Goal: Information Seeking & Learning: Learn about a topic

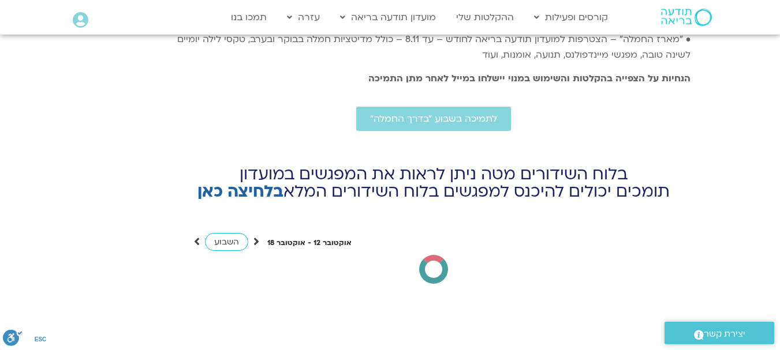
scroll to position [4838, 0]
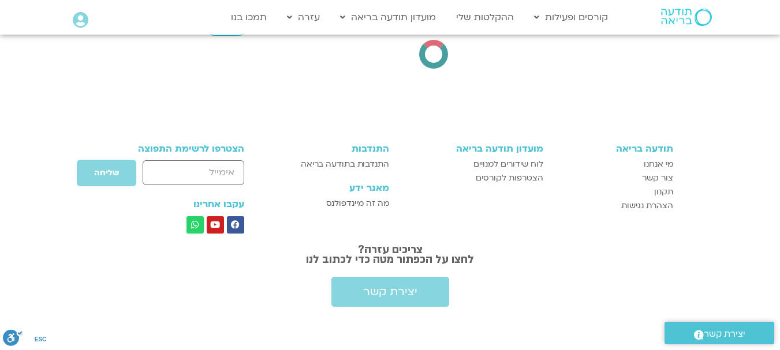
drag, startPoint x: 787, startPoint y: 23, endPoint x: 781, endPoint y: 225, distance: 202.1
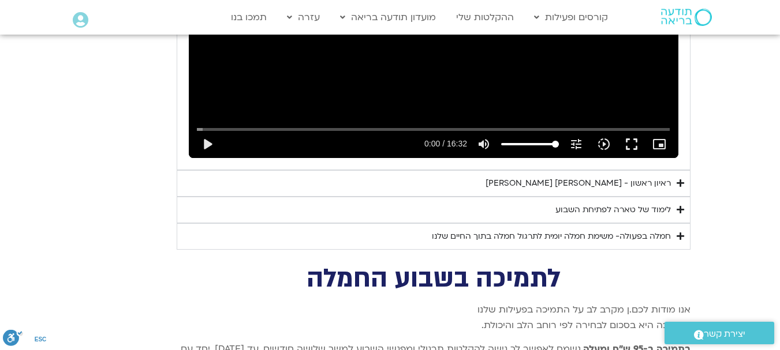
scroll to position [4268, 0]
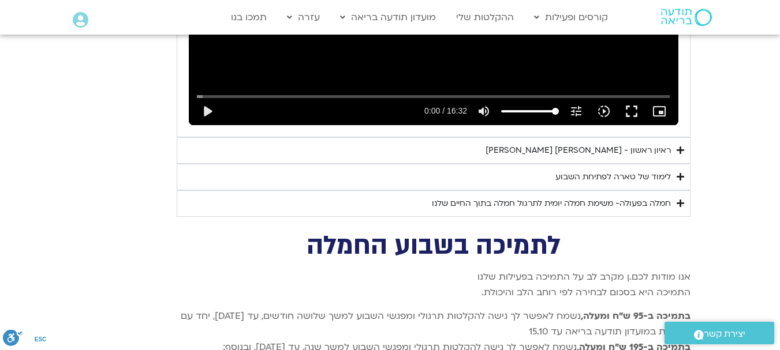
click at [618, 144] on div "ראיון ראשון - [PERSON_NAME] [PERSON_NAME]" at bounding box center [577, 151] width 185 height 14
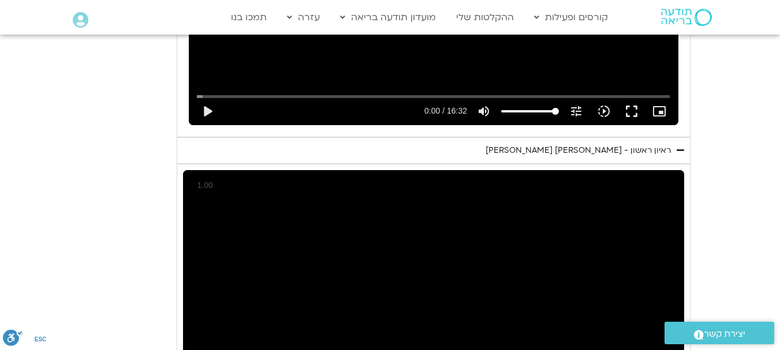
click at [678, 146] on icon "Accordion. Open links with Enter or Space, close with Escape, and navigate with…" at bounding box center [680, 150] width 8 height 9
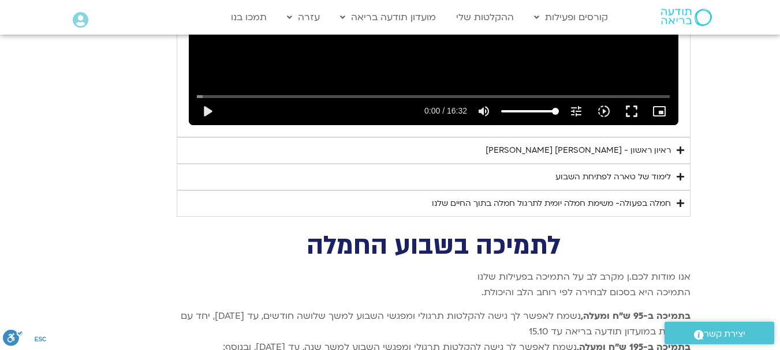
click at [649, 170] on div "לימוד של טארה לפתיחת השבוע" at bounding box center [612, 177] width 115 height 14
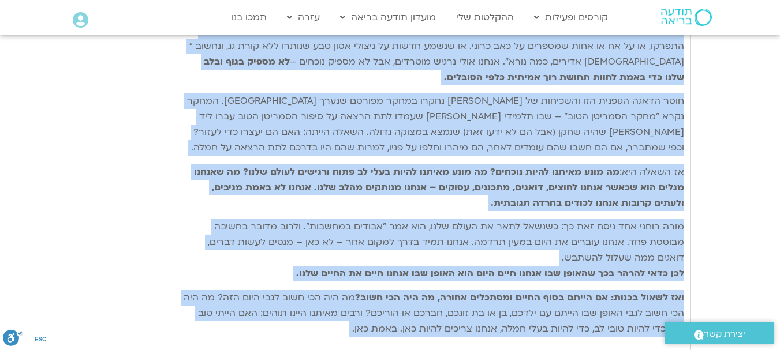
scroll to position [4488, 0]
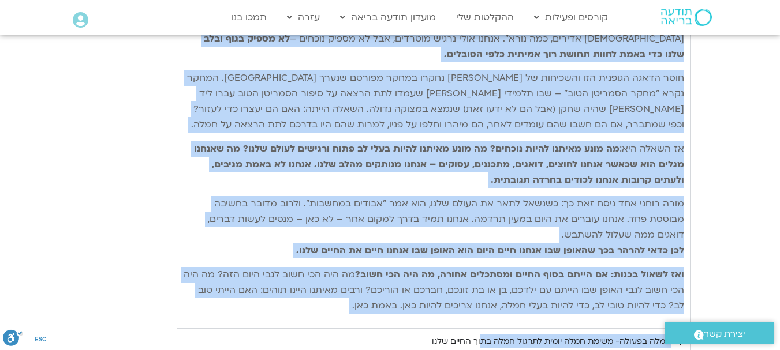
drag, startPoint x: 681, startPoint y: 189, endPoint x: 366, endPoint y: 291, distance: 330.9
click at [366, 291] on div "נתחיל את היום שלנו עם היסוד הבסיסי ביותר של חמלה – נוכחות קשובה המושרשת בגוף. א…" at bounding box center [433, 145] width 501 height 338
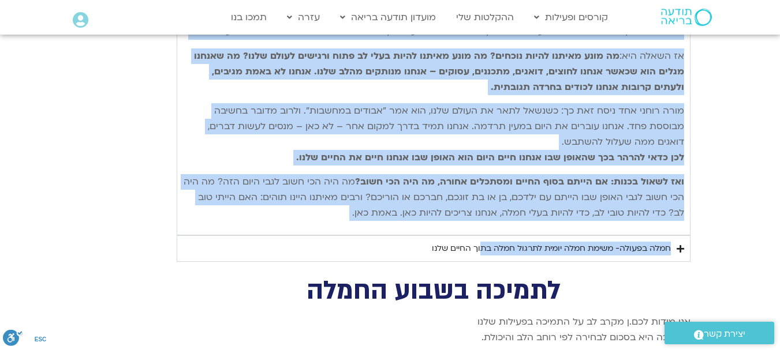
scroll to position [4604, 0]
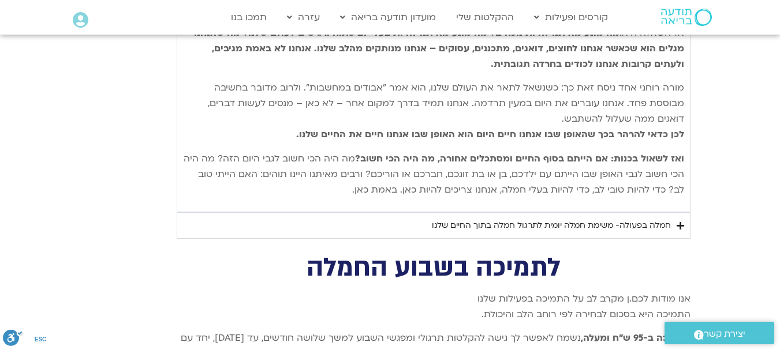
click at [649, 219] on div "חמלה בפעולה- משימת חמלה יומית לתרגול חמלה בתוך החיים שלנו" at bounding box center [551, 226] width 239 height 14
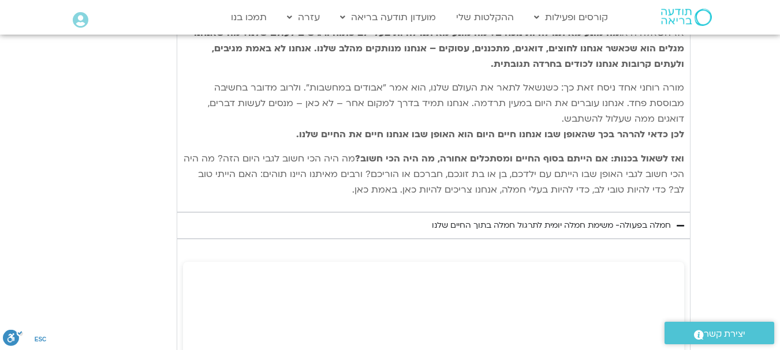
click at [598, 218] on summary "חמלה בפעולה- משימת חמלה יומית לתרגול חמלה בתוך החיים שלנו" at bounding box center [434, 225] width 514 height 27
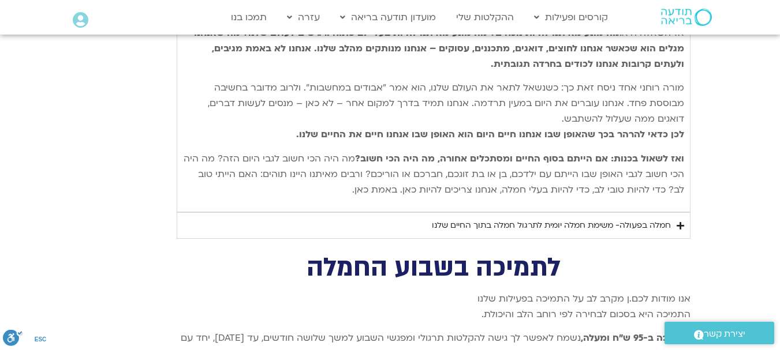
click at [522, 219] on div "חמלה בפעולה- משימת חמלה יומית לתרגול חמלה בתוך החיים שלנו" at bounding box center [551, 226] width 239 height 14
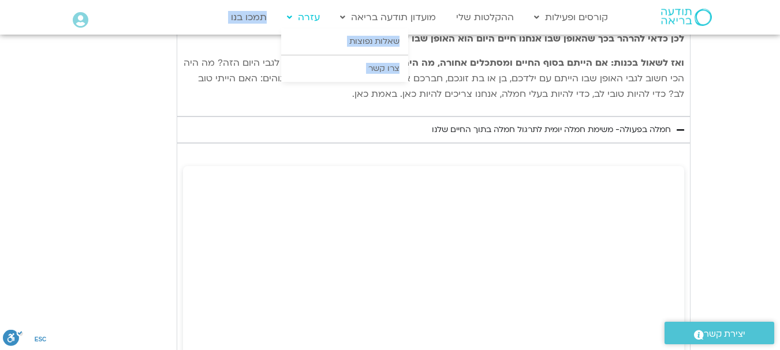
scroll to position [4695, 0]
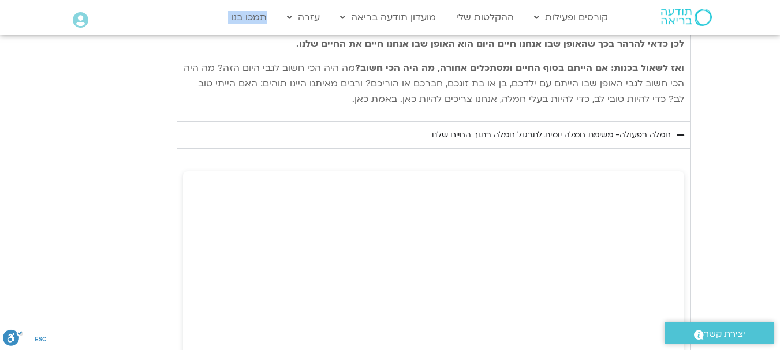
drag, startPoint x: 682, startPoint y: 97, endPoint x: 306, endPoint y: 92, distance: 375.2
copy div "lorem ip dolo sita co adipi elitse doeiu te inci – utlabo etdol magnaal enim. a…"
click at [637, 82] on span "מה היה הכי חשוב לגבי היום הזה? מה היה הכי חשוב לגבי האופן שבו הייתם עם ילדכם, ב…" at bounding box center [434, 84] width 500 height 44
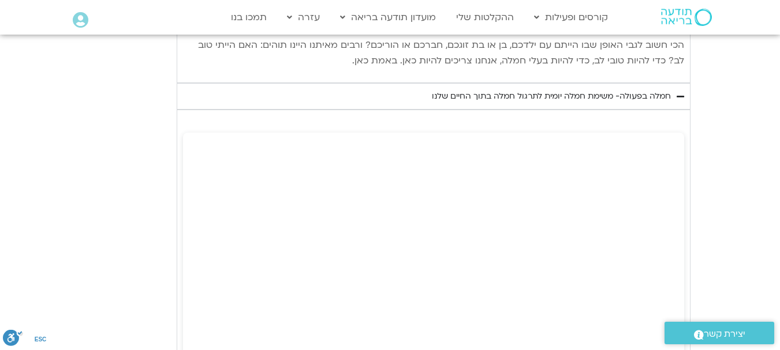
scroll to position [4747, 0]
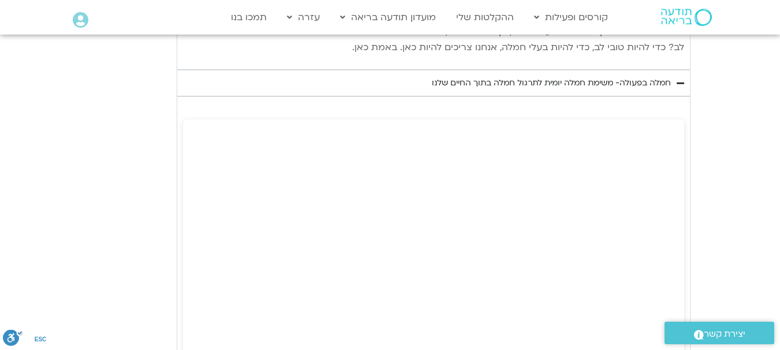
click at [708, 220] on section "יום ראשון - חמלה עצמית השבוע שלנו מתחיל מהבסיס, תרגול של חמלה עצמית – נוכחת וקש…" at bounding box center [390, 2] width 780 height 1681
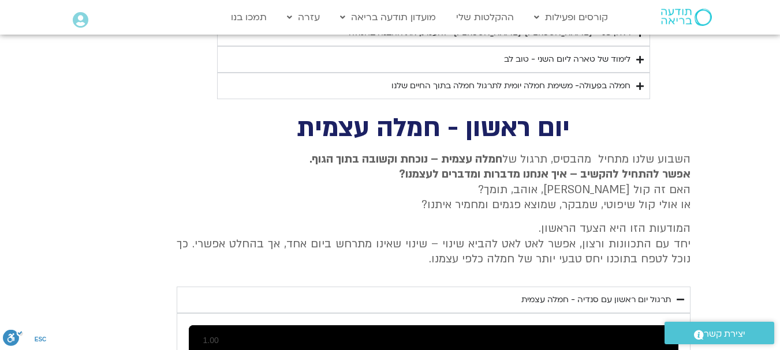
scroll to position [3780, 0]
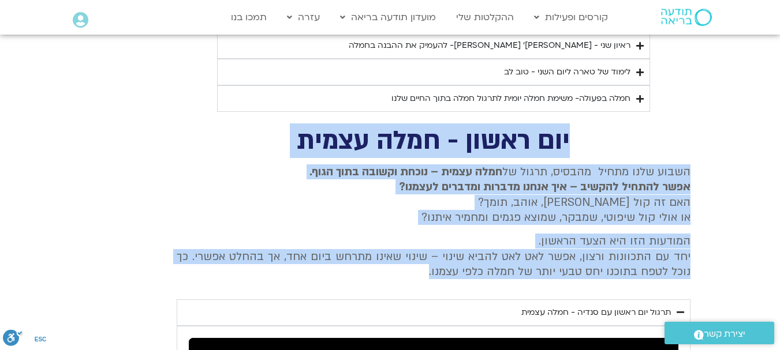
drag, startPoint x: 570, startPoint y: 123, endPoint x: 194, endPoint y: 260, distance: 399.5
copy div "יום ראשון - חמלה עצמית השבוע שלנו מתחיל מהבסיס, תרגול של חמלה עצמית – נוכחת וקש…"
click at [598, 129] on h2 "יום ראשון - חמלה עצמית" at bounding box center [434, 141] width 514 height 24
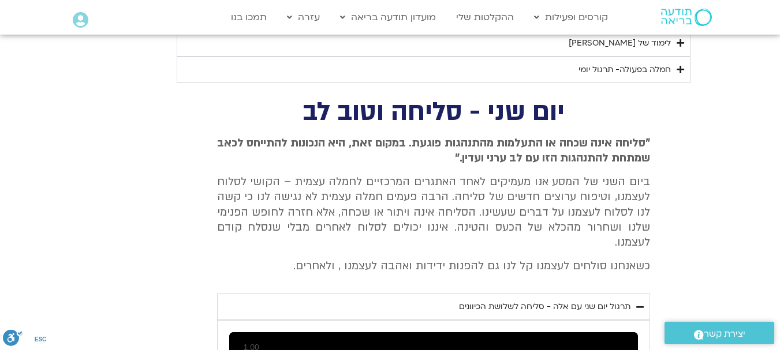
scroll to position [3264, 0]
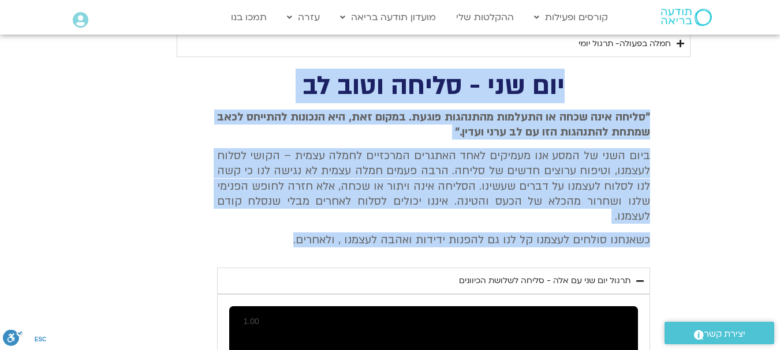
drag, startPoint x: 564, startPoint y: 84, endPoint x: 293, endPoint y: 225, distance: 305.6
click at [293, 225] on div "יום שני - סליחה וטוב לב "סליחה אינה שכחה או התעלמות מהתנהגות פוגעת. במקום זאת, …" at bounding box center [389, 350] width 519 height 553
copy div "יום שני - סליחה וטוב לב "סליחה אינה שכחה או התעלמות מהתנהגות פוגעת. במקום זאת, …"
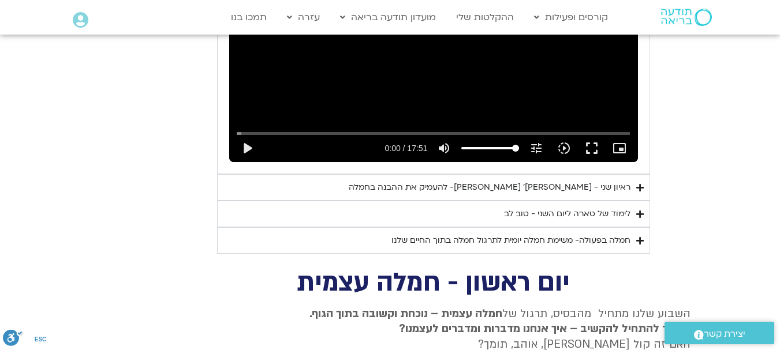
scroll to position [3676, 0]
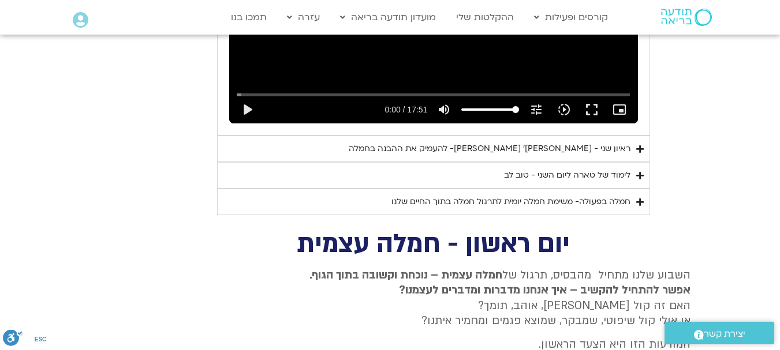
click at [613, 169] on div "לימוד של טארה ליום השני - טוב לב" at bounding box center [567, 176] width 126 height 14
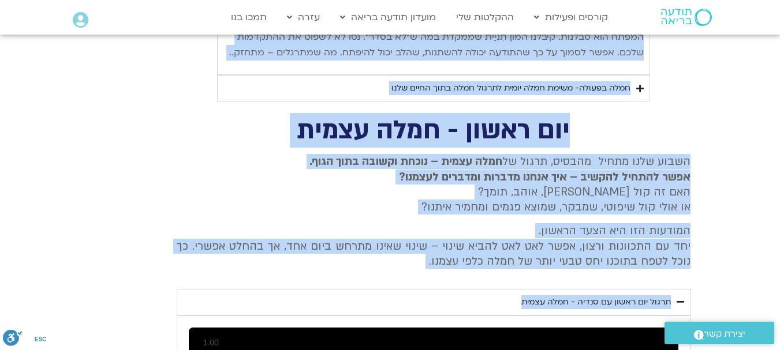
scroll to position [4391, 0]
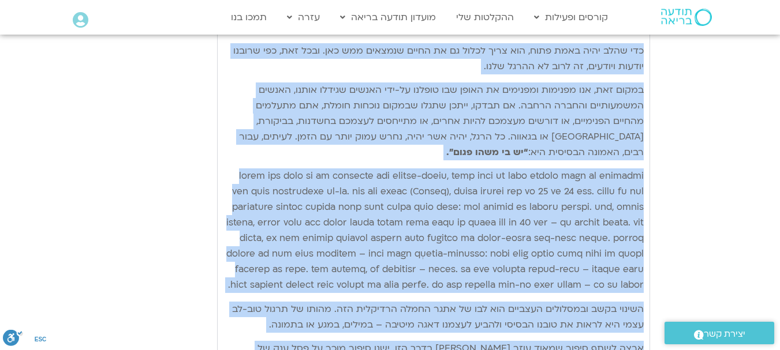
drag, startPoint x: 642, startPoint y: 187, endPoint x: 327, endPoint y: -2, distance: 367.8
click at [327, 0] on html "דלג לתוכן Main Menu קורסים ופעילות לוח שידורים התכניות שלי קורסים ההקלטות שלי מ…" at bounding box center [390, 112] width 780 height 7960
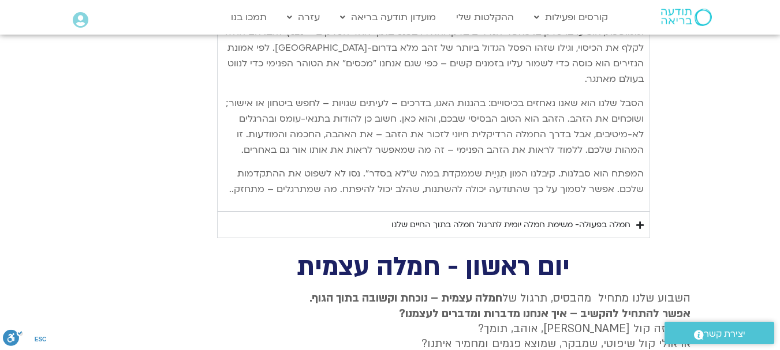
scroll to position [4273, 0]
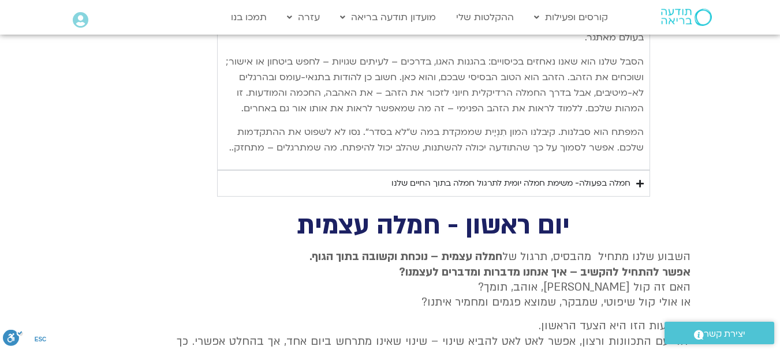
click at [631, 171] on summary "חמלה בפעולה- משימת חמלה יומית לתרגול חמלה בתוך החיים שלנו" at bounding box center [433, 183] width 433 height 27
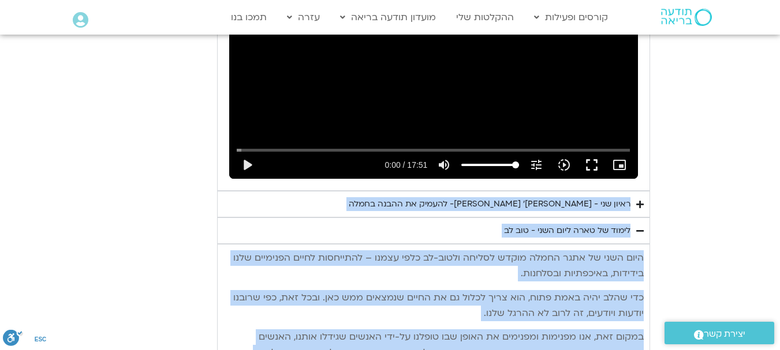
scroll to position [3607, 0]
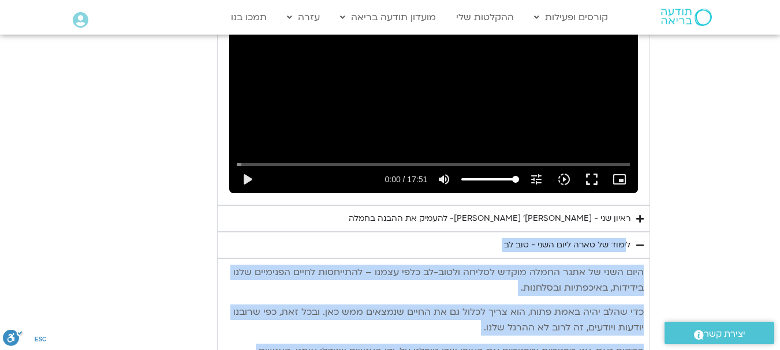
drag, startPoint x: 551, startPoint y: 300, endPoint x: 628, endPoint y: 230, distance: 104.2
copy div "lorem ip dolo sita cons - adi el sedd eius te inci utlab etdol magnaa enima-mi …"
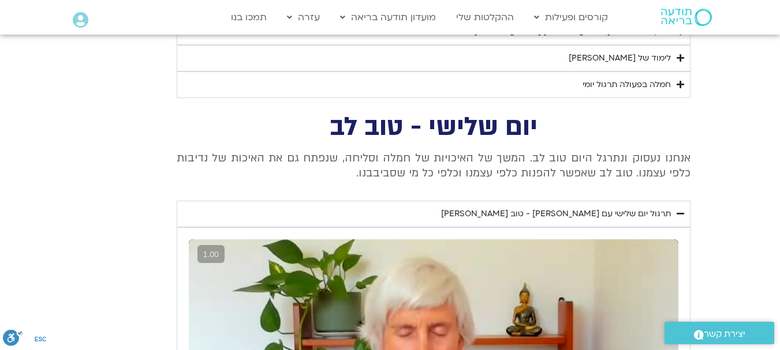
scroll to position [2700, 0]
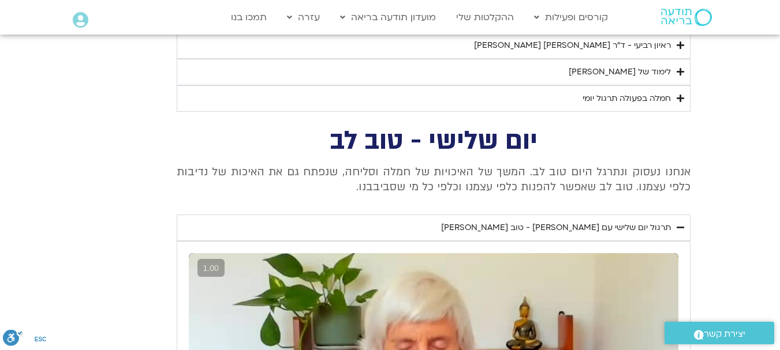
drag, startPoint x: 534, startPoint y: 138, endPoint x: 354, endPoint y: 198, distance: 190.4
copy div "יום שלישי - טוב לב אנחנו נעסוק ונתרגל היום טוב לב. המשך של האיכויות של חמלה וסל…"
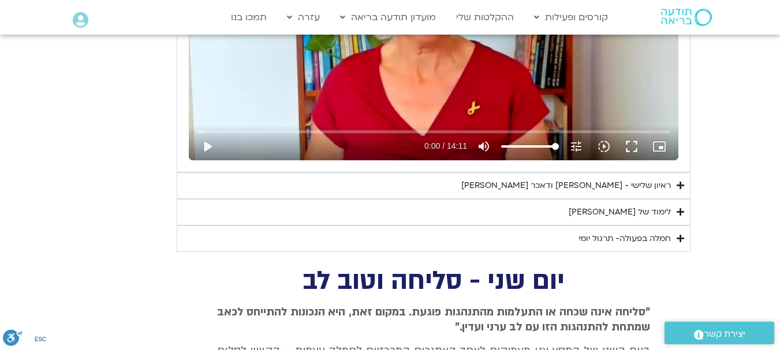
scroll to position [3111, 0]
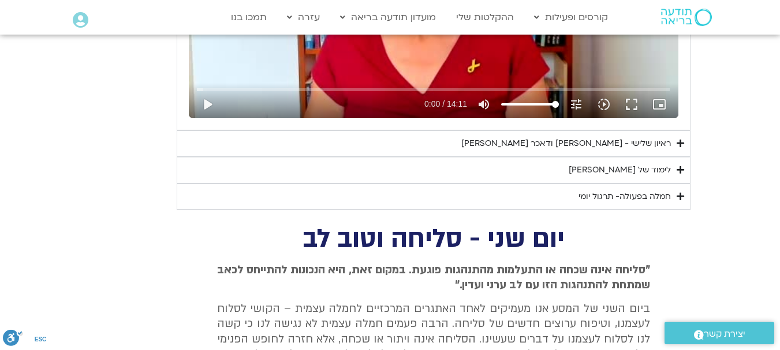
click at [648, 174] on div "לימוד של [PERSON_NAME]" at bounding box center [619, 170] width 102 height 14
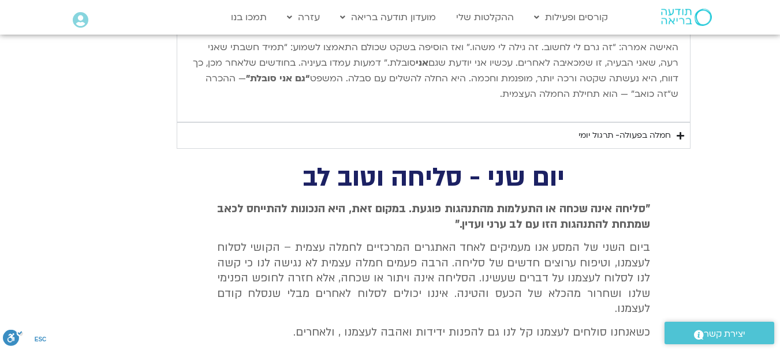
scroll to position [3495, 0]
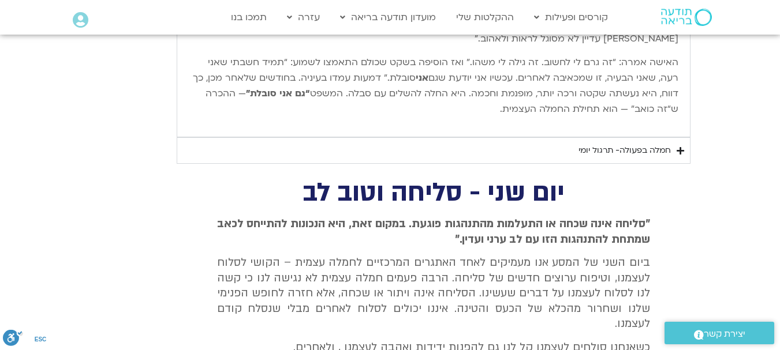
click at [656, 152] on div "חמלה בפעולה- תרגול יומי" at bounding box center [624, 151] width 92 height 14
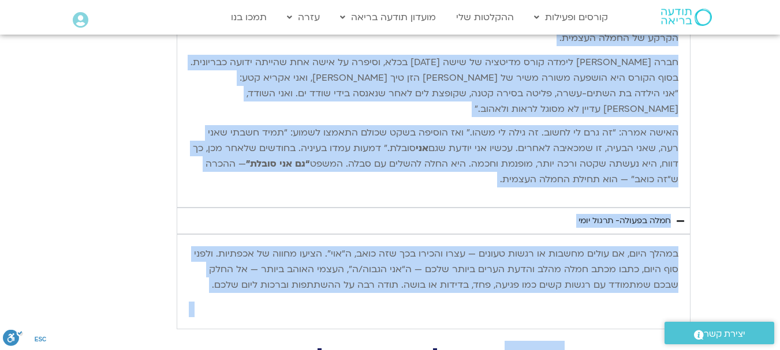
scroll to position [3517, 0]
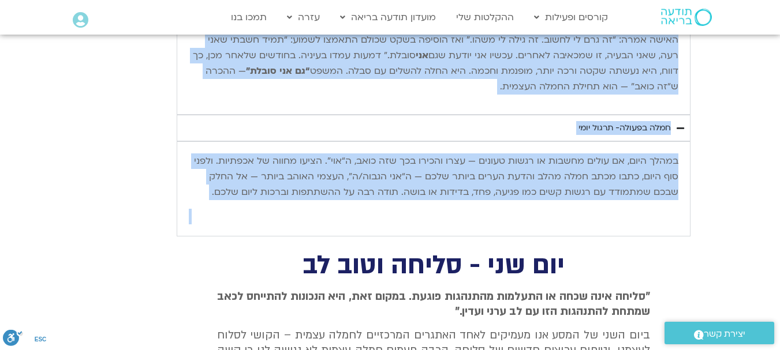
drag, startPoint x: 678, startPoint y: 177, endPoint x: 289, endPoint y: 208, distance: 390.3
copy div "lore ipsum dolors ametc, adipisc elits. doe tempor inci utlab etd magn aliquae …"
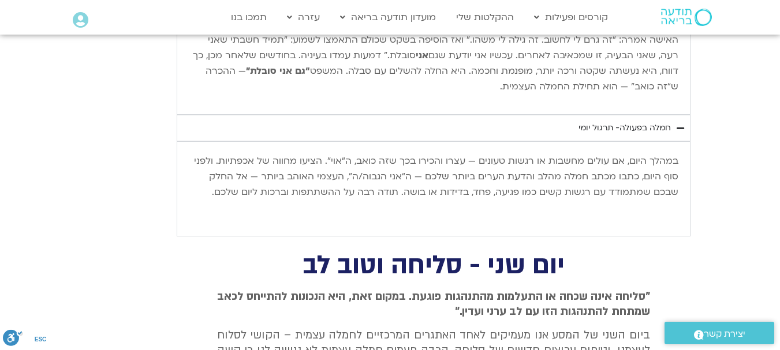
click at [520, 87] on p "האישה אמרה: “זה גרם לי לחשוב. זה גילה לי משהו.” ואז הוסיפה בשקט שכולם התאמצו לש…" at bounding box center [433, 63] width 489 height 62
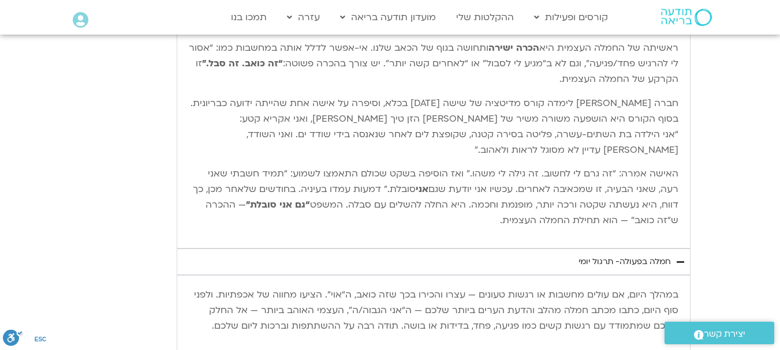
scroll to position [3353, 0]
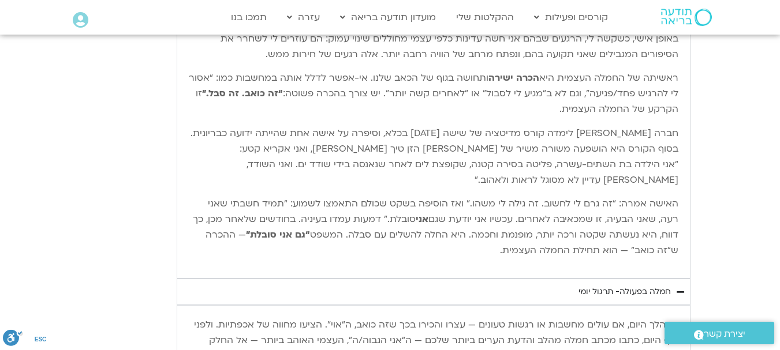
click at [527, 253] on p "האישה אמרה: “זה גרם לי לחשוב. זה גילה לי משהו.” ואז הוסיפה בשקט שכולם התאמצו לש…" at bounding box center [433, 227] width 489 height 62
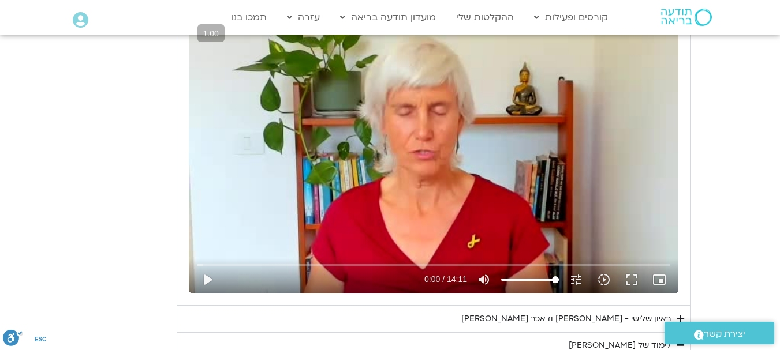
scroll to position [2909, 0]
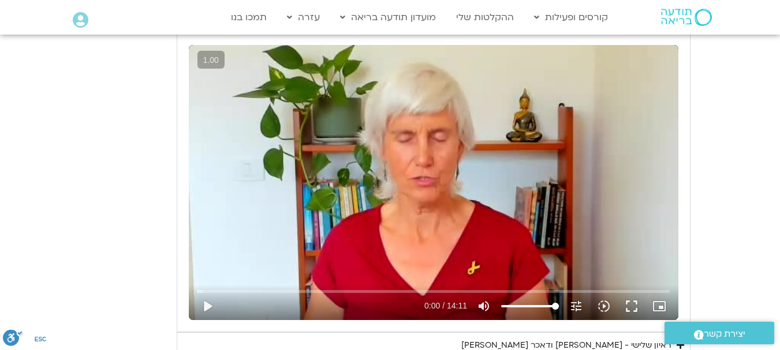
drag, startPoint x: 526, startPoint y: 249, endPoint x: 755, endPoint y: 274, distance: 231.0
copy div "lo ipsum dolor sitame con adipi elitse. doe temp/i utla etdo magna aliqua enima…"
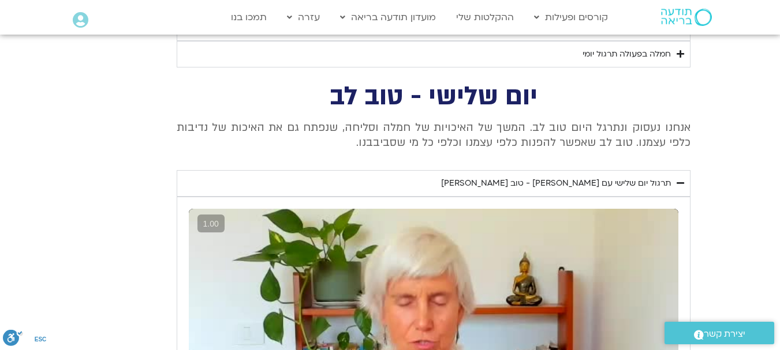
scroll to position [2730, 0]
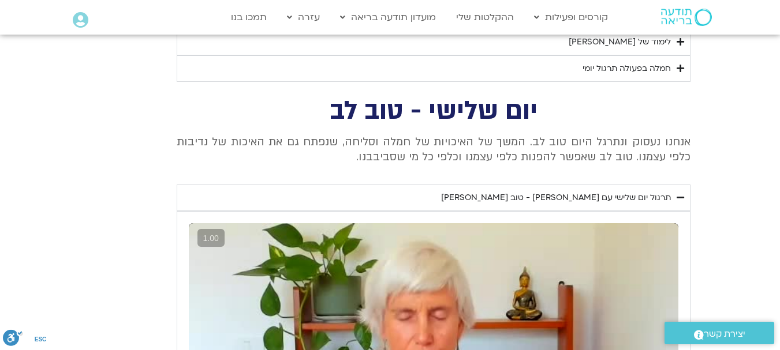
drag, startPoint x: 536, startPoint y: 108, endPoint x: 366, endPoint y: 167, distance: 179.6
copy div "יום שלישי - טוב לב אנחנו נעסוק ונתרגל היום טוב לב. המשך של האיכויות של חמלה וסל…"
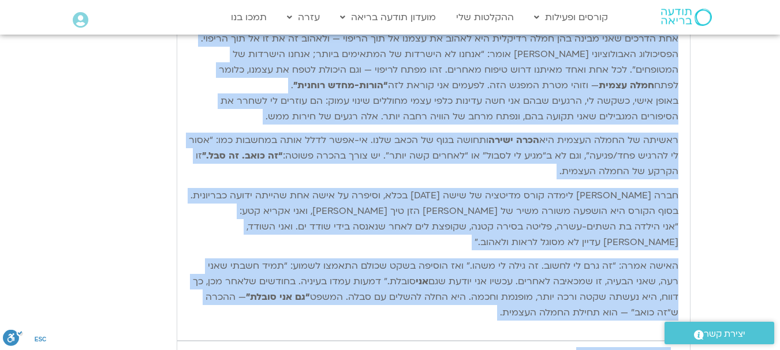
scroll to position [3443, 0]
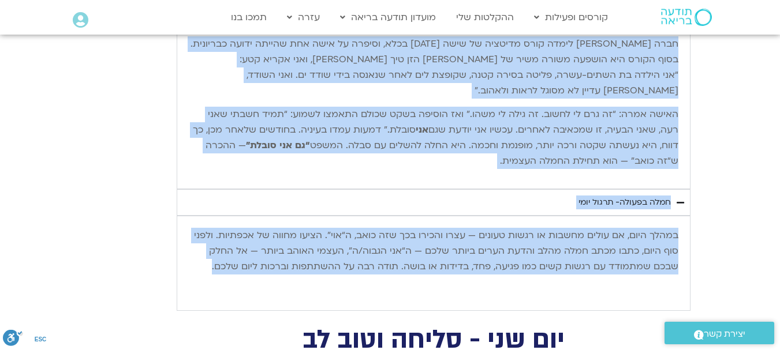
drag, startPoint x: 669, startPoint y: 125, endPoint x: 214, endPoint y: 266, distance: 477.2
copy div "lore ipsum dolors ametc, adipisc elits. doe tempor inci utlab etd magn aliquae …"
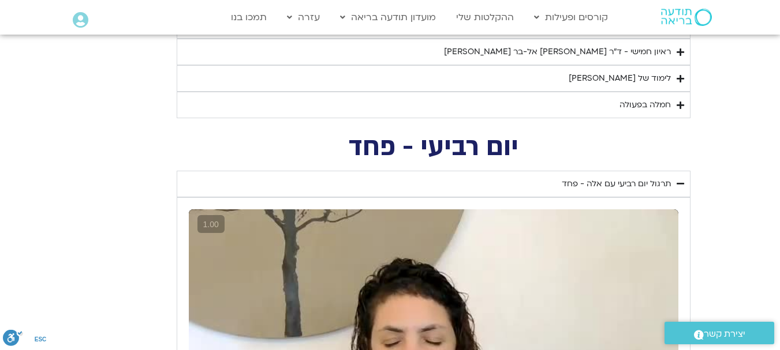
scroll to position [2280, 0]
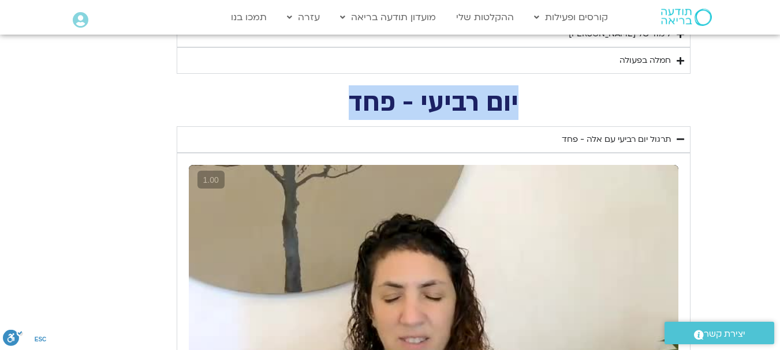
drag, startPoint x: 517, startPoint y: 102, endPoint x: 352, endPoint y: 118, distance: 165.3
click at [352, 115] on h2 "יום רביעי - פחד" at bounding box center [434, 103] width 514 height 24
copy h2 "יום רביעי - פחד"
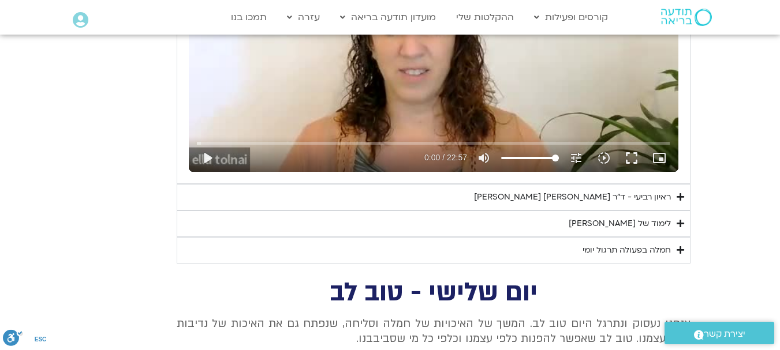
scroll to position [2623, 0]
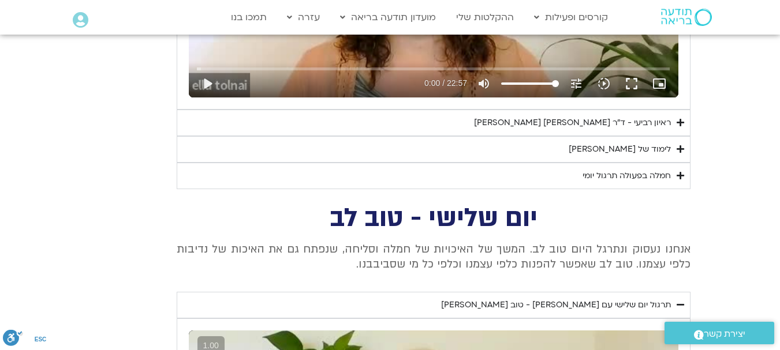
click at [650, 145] on div "לימוד של [PERSON_NAME]" at bounding box center [619, 150] width 102 height 14
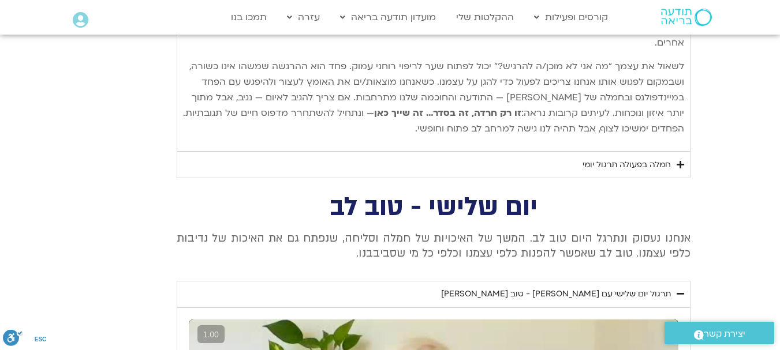
scroll to position [3472, 0]
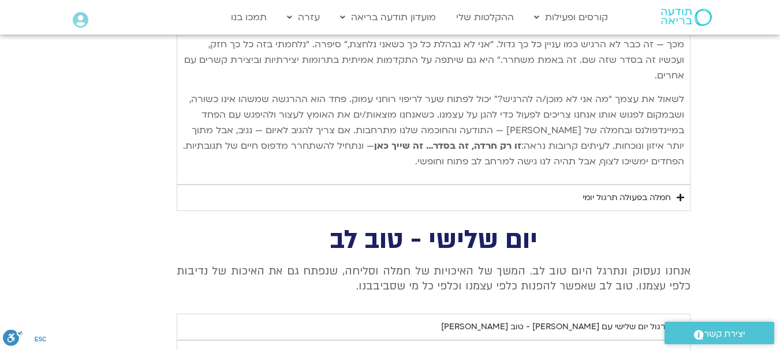
click at [657, 191] on div "חמלה בפעולה תרגול יומי" at bounding box center [626, 198] width 88 height 14
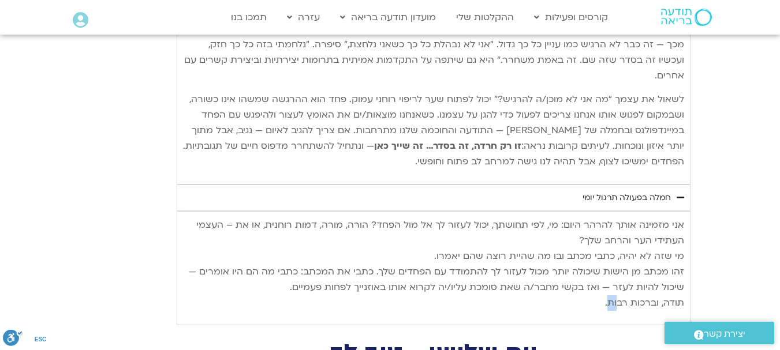
drag, startPoint x: 607, startPoint y: 239, endPoint x: 617, endPoint y: 236, distance: 10.8
click at [617, 236] on p "אני מזמינה אותך להרהר היום: מי, לפי תחושתך, יכול לעזור לך אל מול הפחד? הורה, מו…" at bounding box center [433, 264] width 501 height 93
click at [600, 241] on p "אני מזמינה אותך להרהר היום: מי, לפי תחושתך, יכול לעזור לך אל מול הפחד? הורה, מו…" at bounding box center [433, 264] width 501 height 93
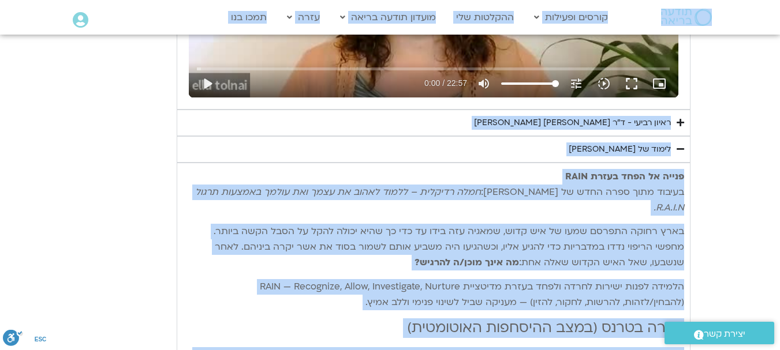
scroll to position [2565, 0]
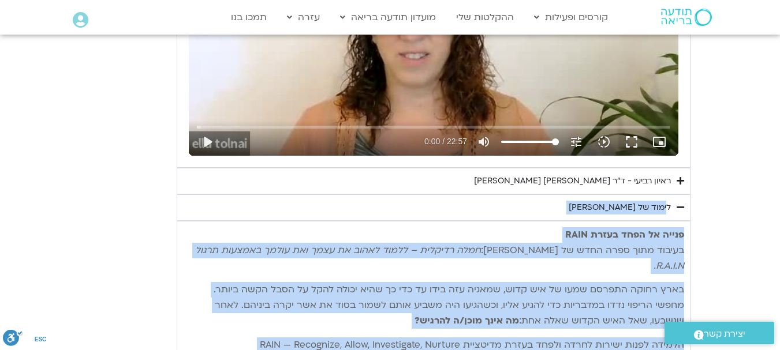
drag, startPoint x: 604, startPoint y: 242, endPoint x: 671, endPoint y: 206, distance: 76.2
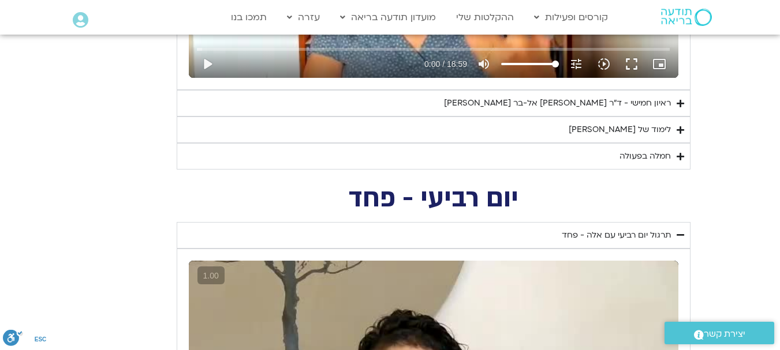
scroll to position [2218, 0]
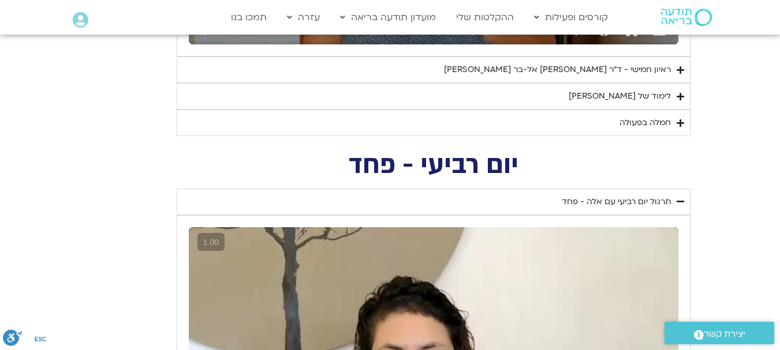
click at [654, 92] on div "לימוד של [PERSON_NAME]" at bounding box center [619, 96] width 102 height 14
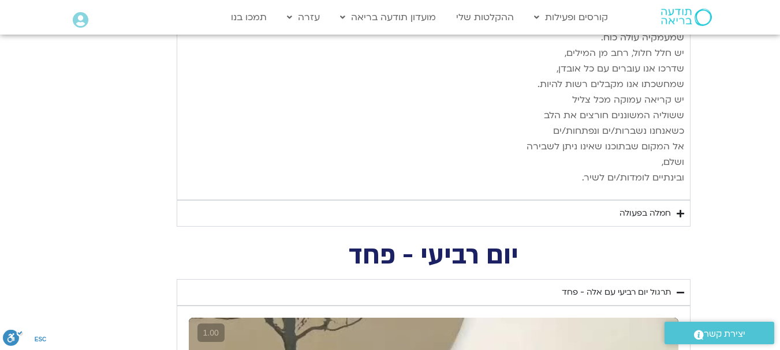
scroll to position [3347, 0]
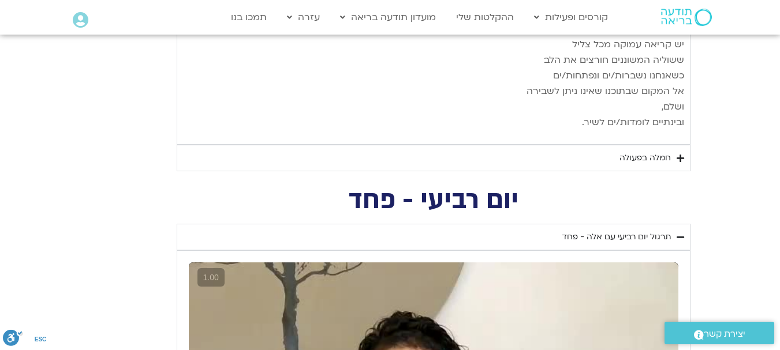
click at [656, 151] on div "חמלה בפעולה" at bounding box center [644, 158] width 51 height 14
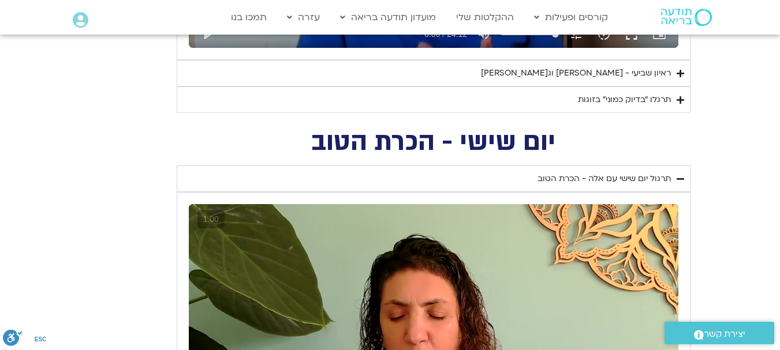
scroll to position [1277, 0]
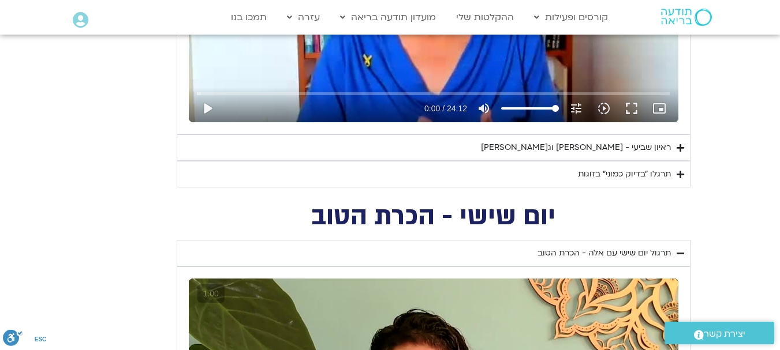
click at [644, 177] on div "תרגלו ״בדיוק כמוני״ בזוגות" at bounding box center [624, 174] width 93 height 14
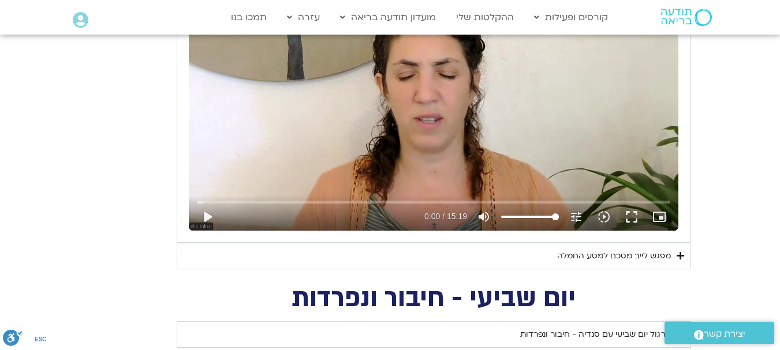
scroll to position [783, 0]
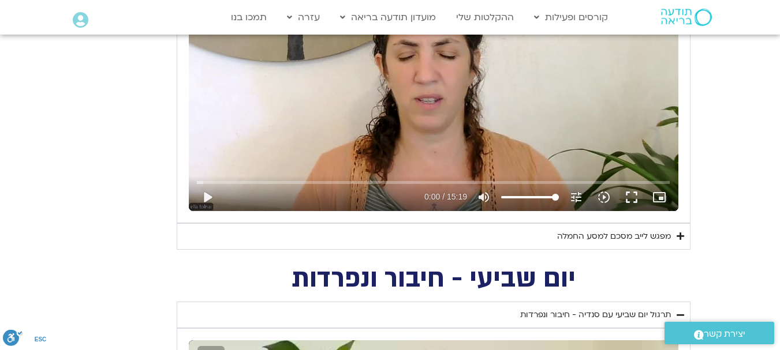
click at [634, 237] on div "מפגש לייב מסכם למסע החמלה" at bounding box center [614, 237] width 114 height 14
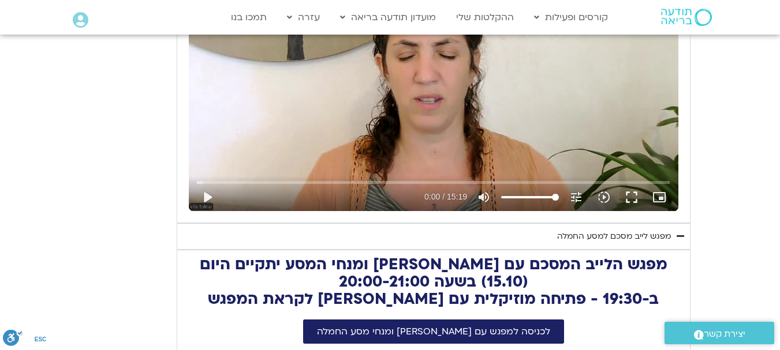
click at [679, 236] on icon "Accordion. Open links with Enter or Space, close with Escape, and navigate with…" at bounding box center [680, 236] width 8 height 9
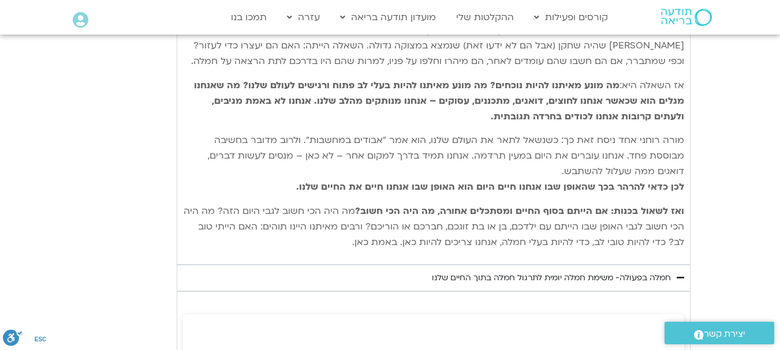
scroll to position [8540, 0]
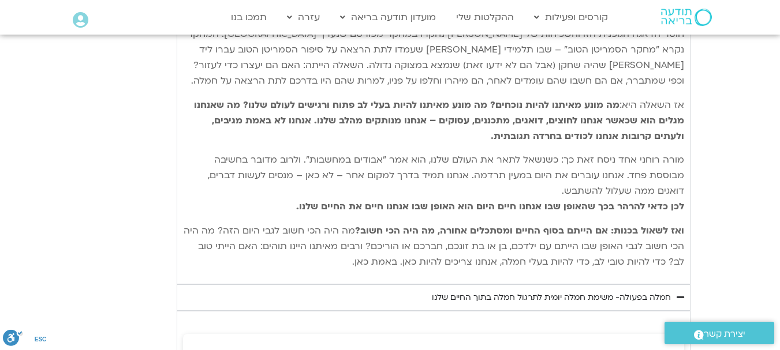
click at [372, 223] on p "ואז לשאול בכנות: אם הייתם בסוף החיים ומסתכלים אחורה, מה היה הכי חשוב? מה היה הכ…" at bounding box center [433, 246] width 501 height 47
click at [386, 225] on span "מה היה הכי חשוב לגבי היום הזה? מה היה הכי חשוב לגבי האופן שבו הייתם עם ילדכם, ב…" at bounding box center [434, 247] width 500 height 44
click at [373, 225] on span "מה היה הכי חשוב לגבי היום הזה? מה היה הכי חשוב לגבי האופן שבו הייתם עם ילדכם, ב…" at bounding box center [434, 247] width 500 height 44
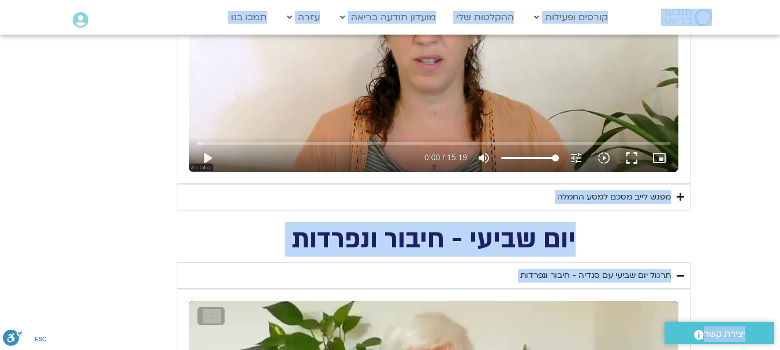
scroll to position [882, 0]
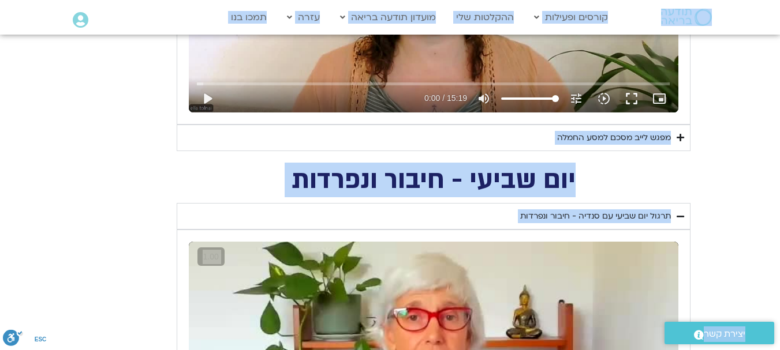
click at [624, 180] on h2 "יום שביעי - חיבור ונפרדות" at bounding box center [434, 181] width 514 height 24
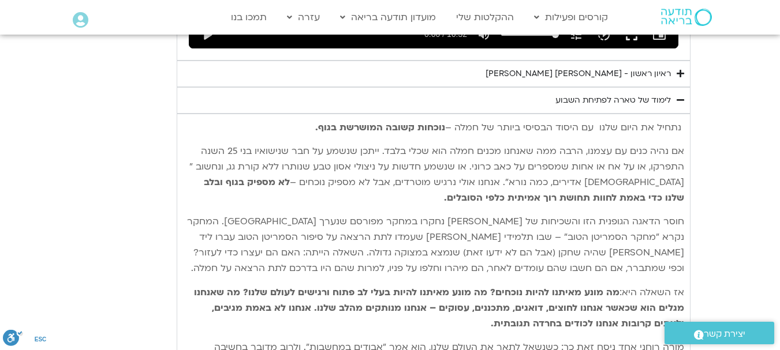
scroll to position [8400, 0]
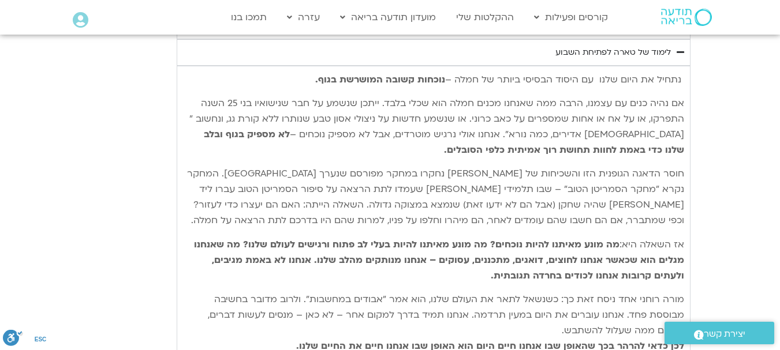
drag, startPoint x: 575, startPoint y: 178, endPoint x: 213, endPoint y: 323, distance: 390.3
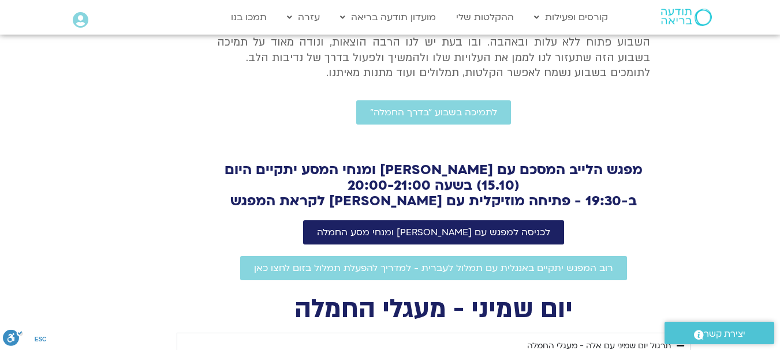
scroll to position [209, 0]
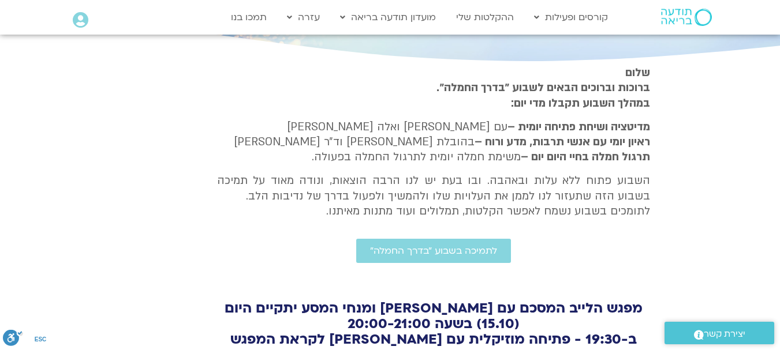
drag, startPoint x: 732, startPoint y: 18, endPoint x: 732, endPoint y: 27, distance: 9.2
click at [732, 27] on section "Main Menu קורסים ופעילות לוח שידורים התכניות שלי קורסים ההקלטות שלי מועדון תודע…" at bounding box center [390, 17] width 780 height 33
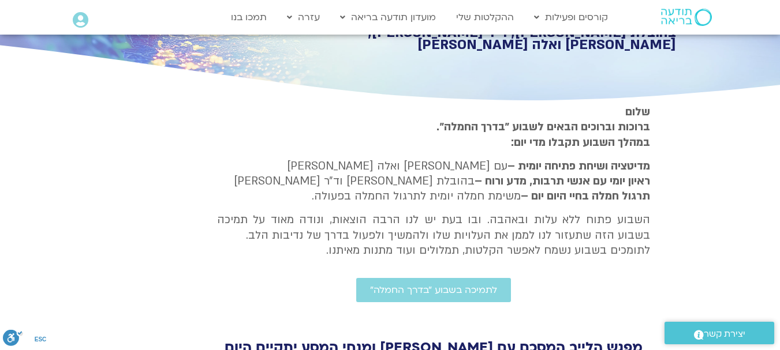
scroll to position [189, 0]
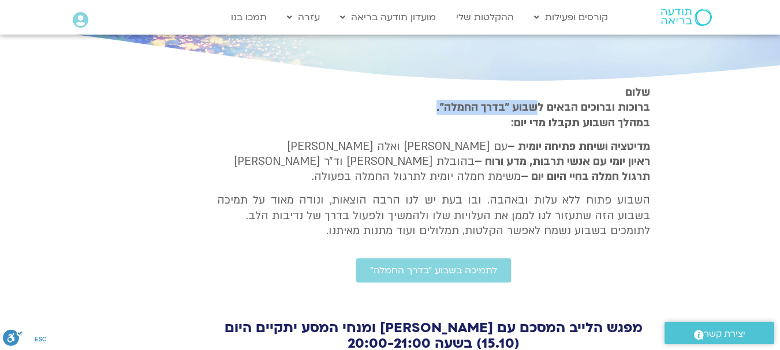
drag, startPoint x: 534, startPoint y: 109, endPoint x: 420, endPoint y: 113, distance: 114.3
click at [420, 113] on p "[PERSON_NAME] וברוכים הבאים לשבוע ״בדרך החמלה״. במהלך השבוע תקבלו מדי יום:" at bounding box center [433, 108] width 433 height 46
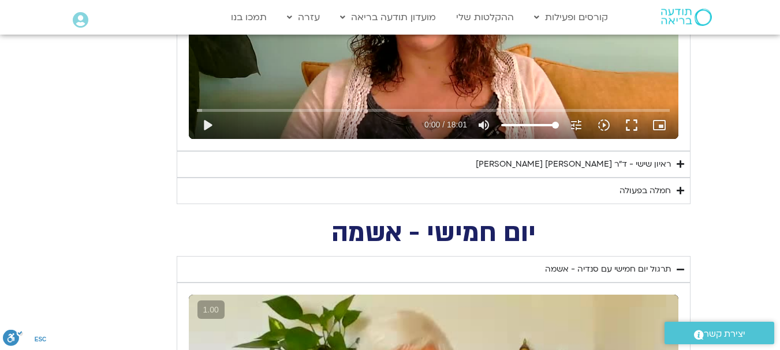
scroll to position [2349, 0]
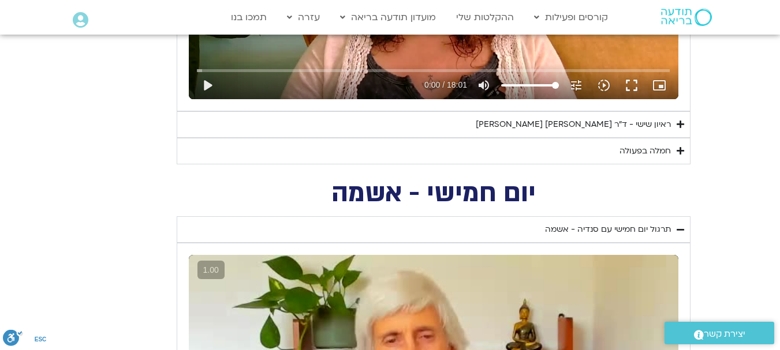
click at [659, 154] on div "חמלה בפעולה" at bounding box center [644, 151] width 51 height 14
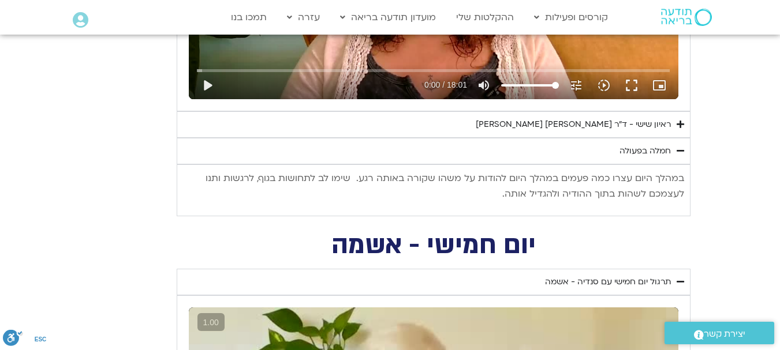
drag, startPoint x: 502, startPoint y: 194, endPoint x: 732, endPoint y: 169, distance: 231.7
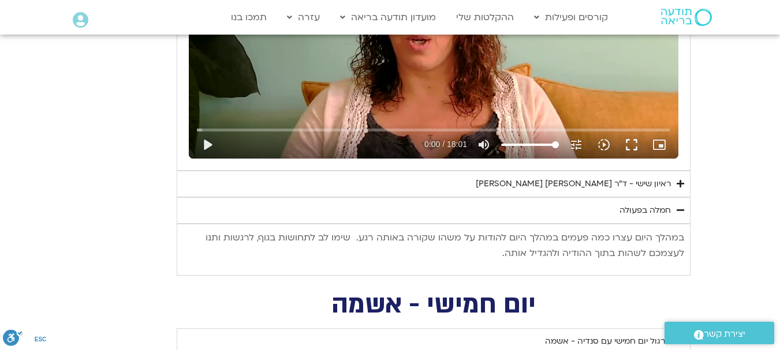
scroll to position [2309, 0]
